Goal: Use online tool/utility: Utilize a website feature to perform a specific function

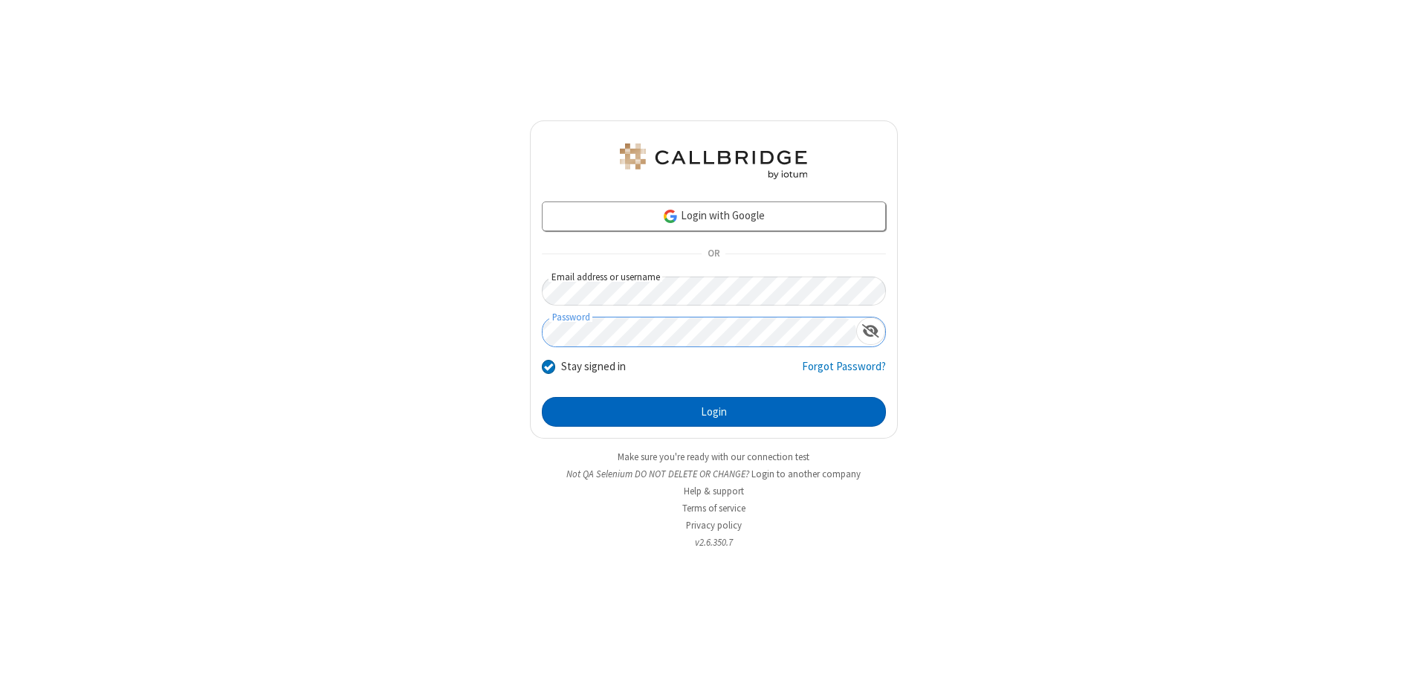
click at [714, 412] on button "Login" at bounding box center [714, 412] width 344 height 30
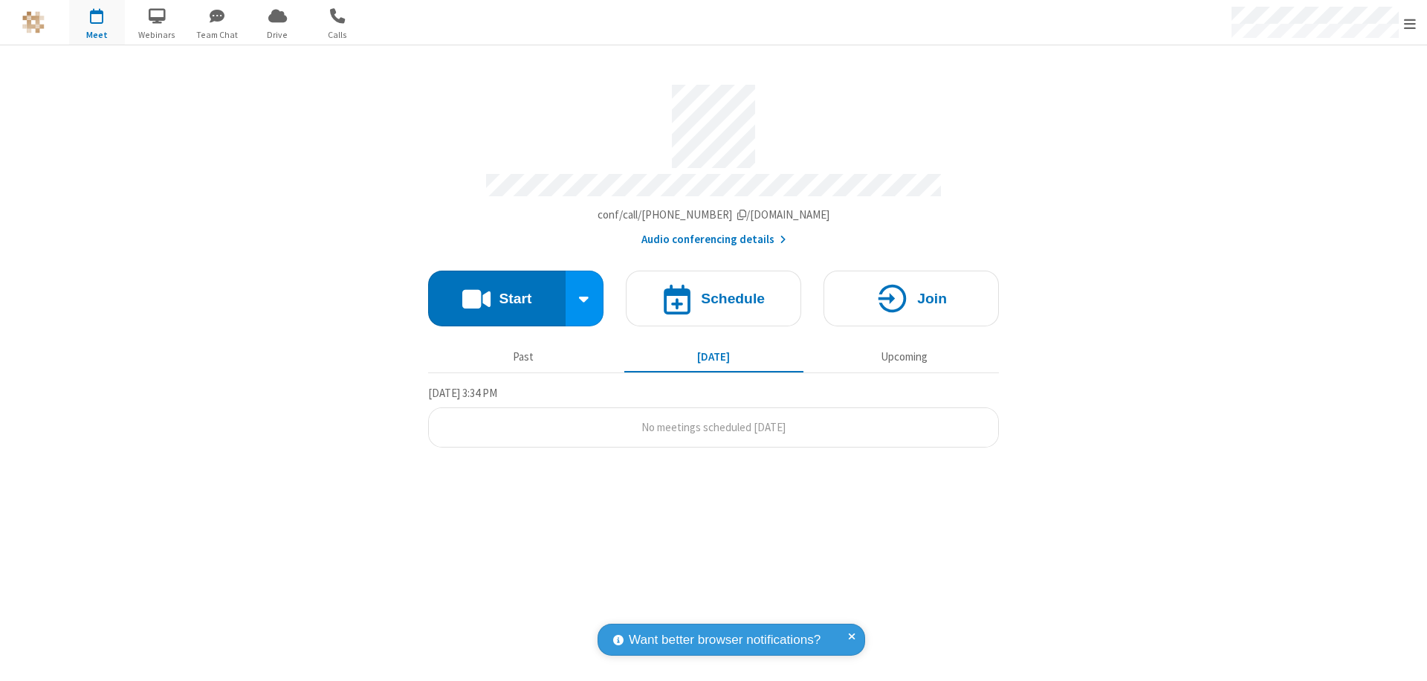
click at [497, 291] on button "Start" at bounding box center [497, 299] width 138 height 56
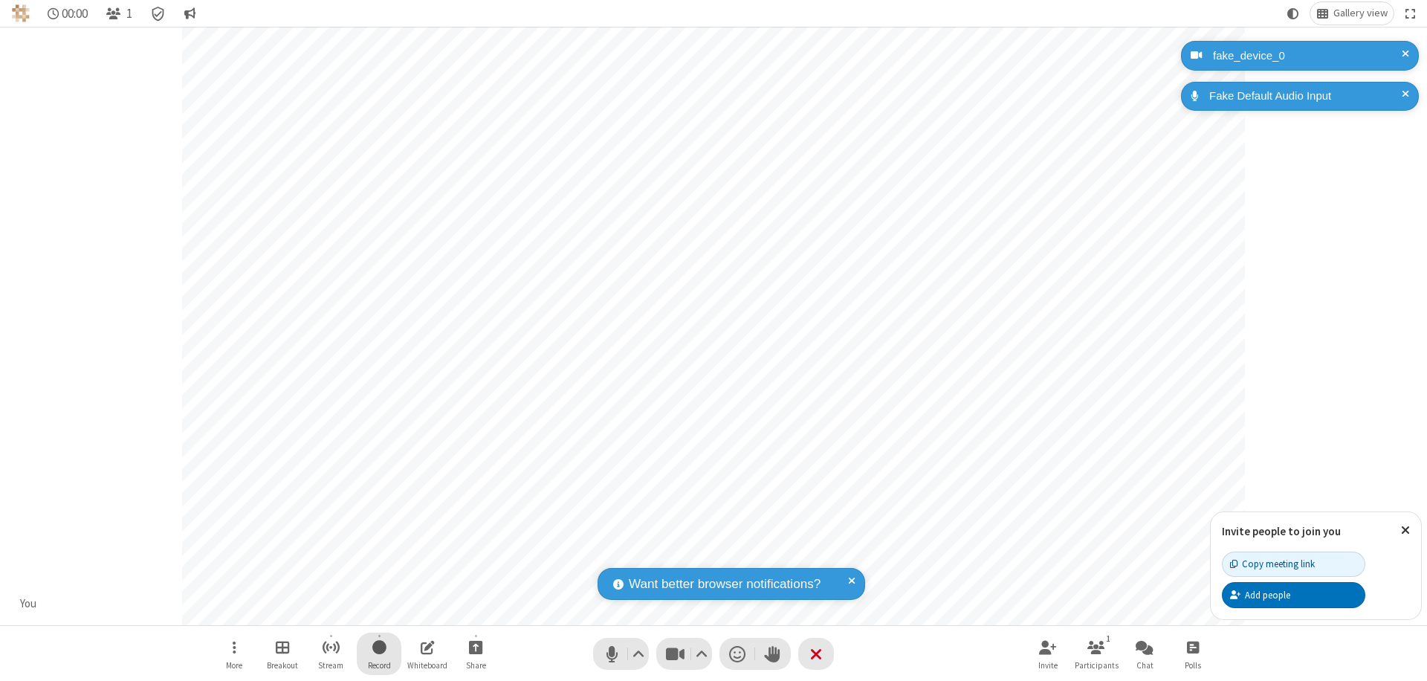
click at [379, 653] on span "Start recording" at bounding box center [379, 647] width 14 height 19
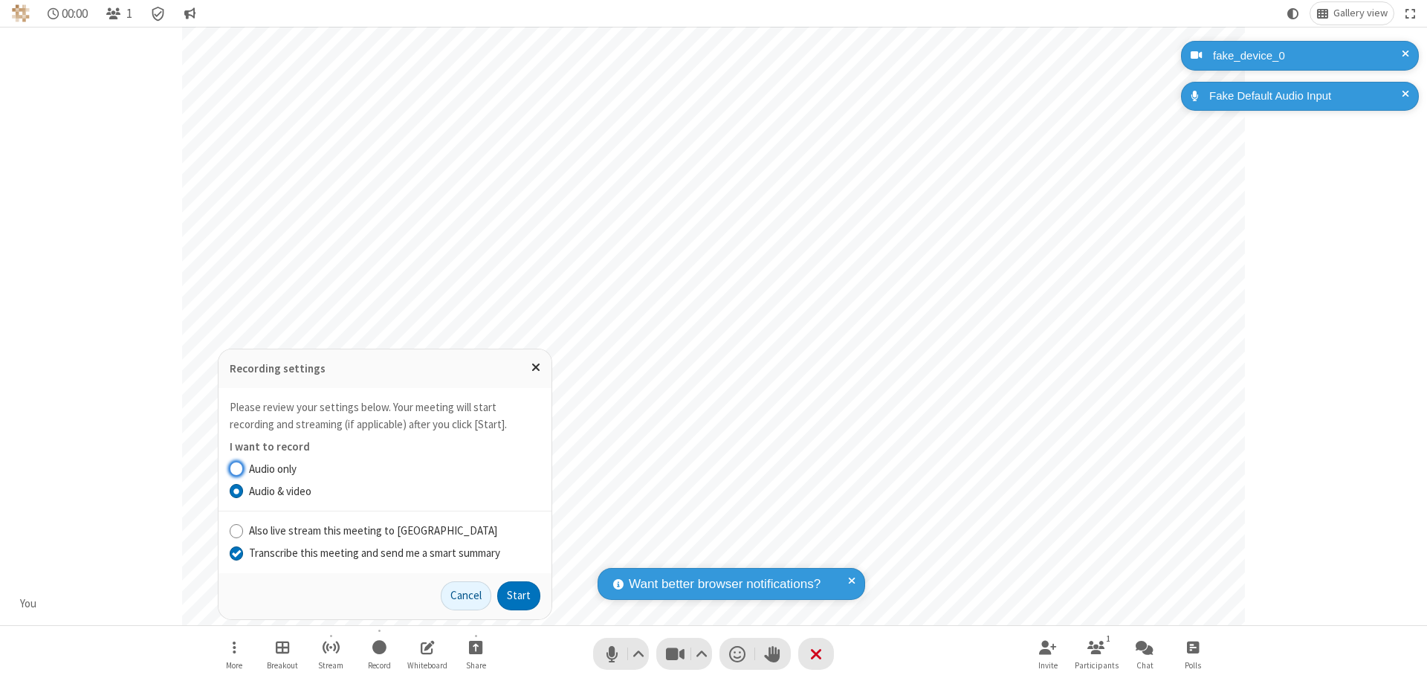
click at [236, 552] on input "Transcribe this meeting and send me a smart summary" at bounding box center [237, 553] width 14 height 16
click at [519, 595] on button "Start" at bounding box center [518, 596] width 43 height 30
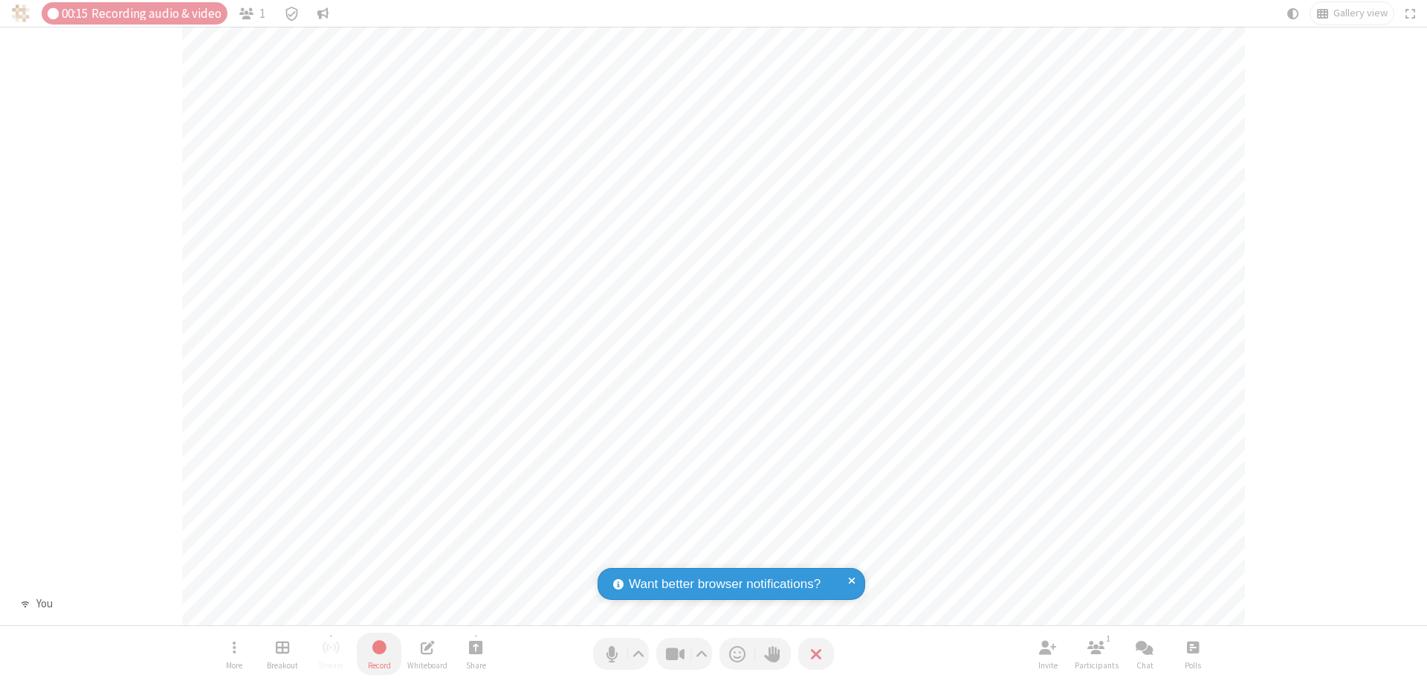
click at [379, 653] on span "Stop recording" at bounding box center [379, 647] width 17 height 19
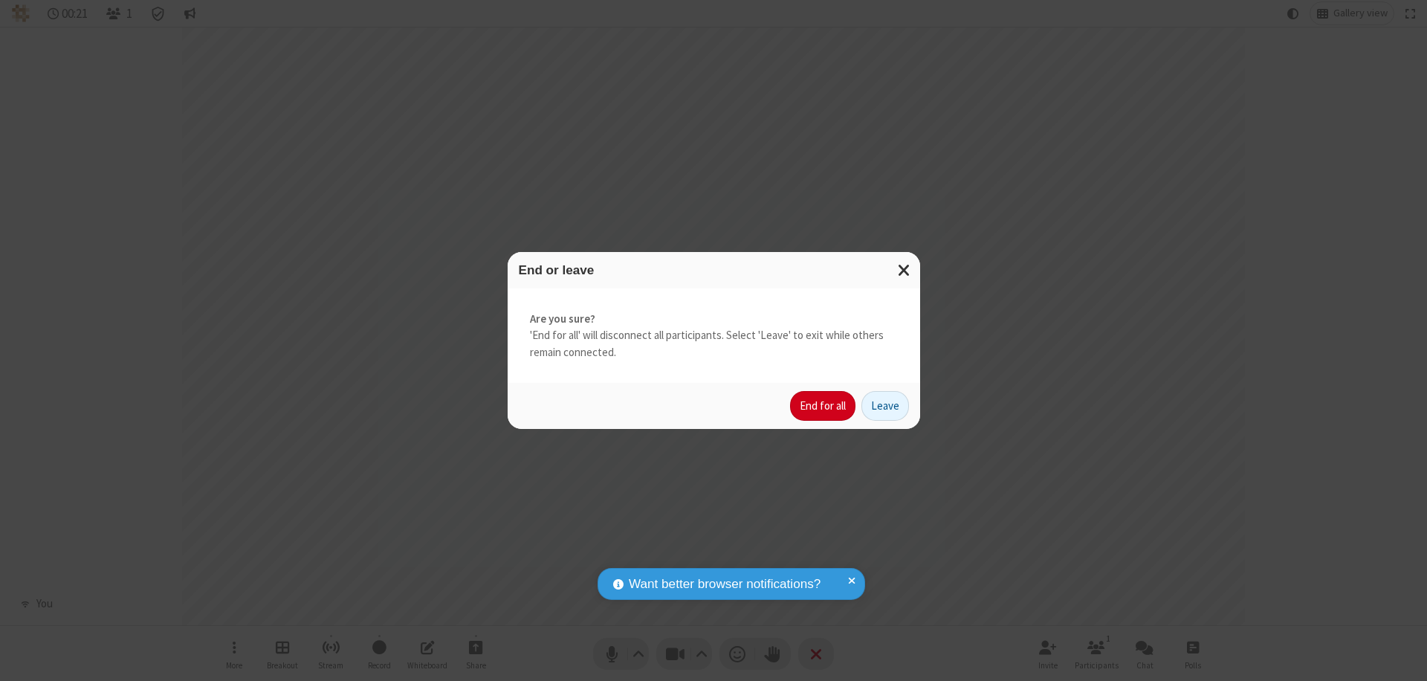
click at [824, 406] on button "End for all" at bounding box center [822, 406] width 65 height 30
